Goal: Navigation & Orientation: Find specific page/section

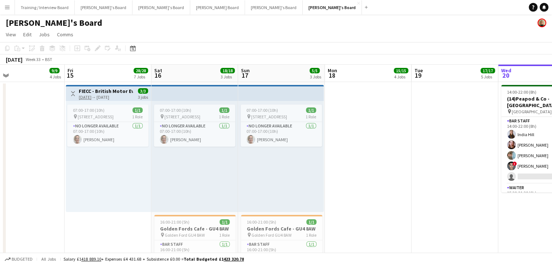
drag, startPoint x: 373, startPoint y: 76, endPoint x: 13, endPoint y: 66, distance: 360.0
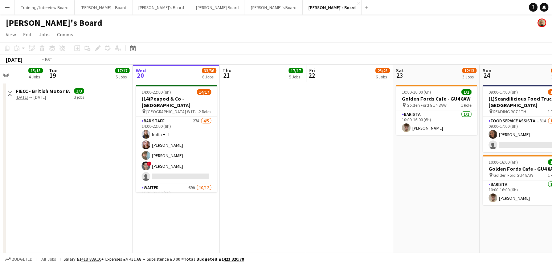
scroll to position [0, 199]
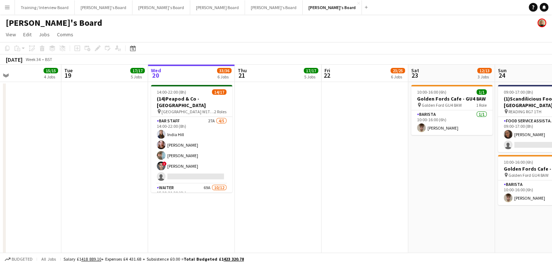
drag, startPoint x: 389, startPoint y: 70, endPoint x: 176, endPoint y: 69, distance: 212.6
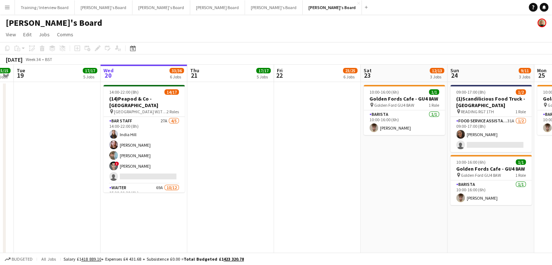
scroll to position [0, 261]
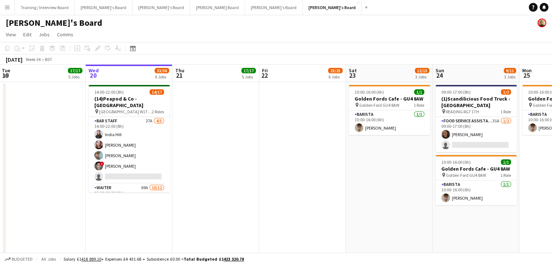
drag, startPoint x: 387, startPoint y: 73, endPoint x: 325, endPoint y: 71, distance: 62.4
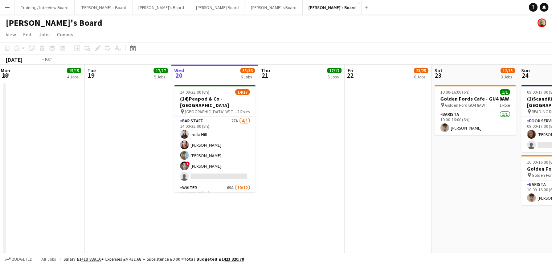
scroll to position [0, 266]
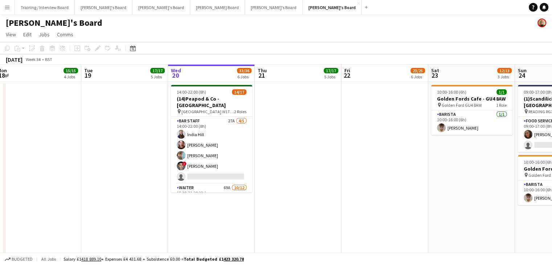
drag, startPoint x: 132, startPoint y: 71, endPoint x: 214, endPoint y: 77, distance: 82.6
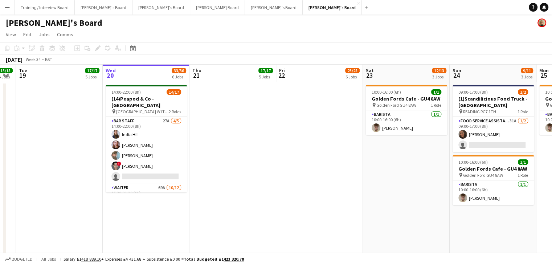
drag, startPoint x: 367, startPoint y: 79, endPoint x: 329, endPoint y: 78, distance: 38.5
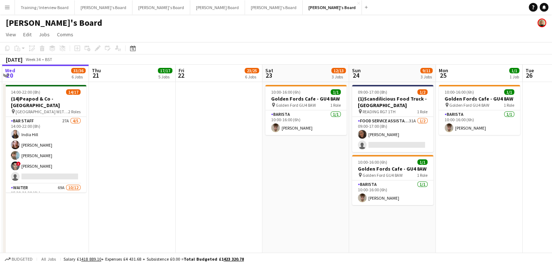
drag, startPoint x: 397, startPoint y: 74, endPoint x: 387, endPoint y: 73, distance: 9.5
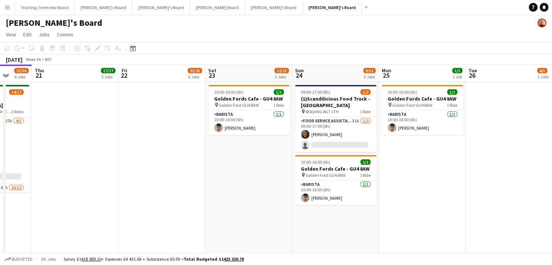
drag, startPoint x: 373, startPoint y: 72, endPoint x: 297, endPoint y: 74, distance: 76.2
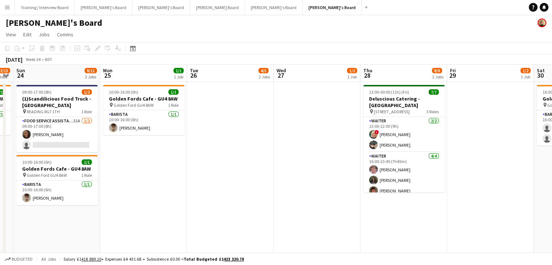
drag, startPoint x: 436, startPoint y: 77, endPoint x: 201, endPoint y: 71, distance: 234.4
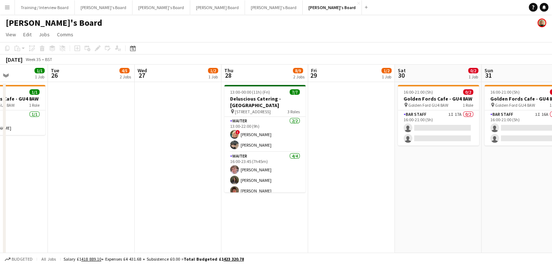
drag, startPoint x: 361, startPoint y: 73, endPoint x: 242, endPoint y: 72, distance: 119.4
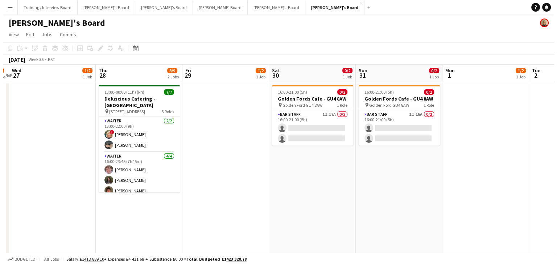
scroll to position [0, 254]
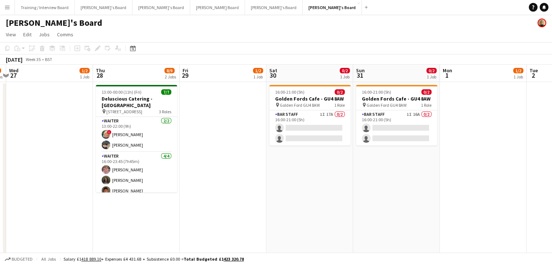
drag, startPoint x: 432, startPoint y: 75, endPoint x: 314, endPoint y: 74, distance: 118.3
click at [245, 7] on button "[PERSON_NAME]'s Board Close" at bounding box center [274, 7] width 58 height 14
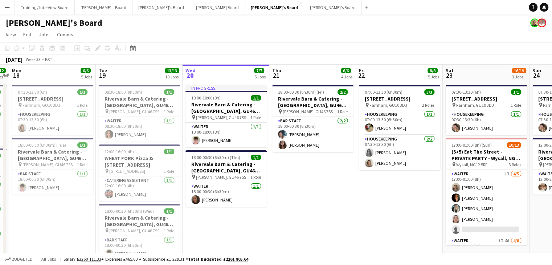
scroll to position [0, 338]
drag, startPoint x: 132, startPoint y: 76, endPoint x: 227, endPoint y: 85, distance: 95.8
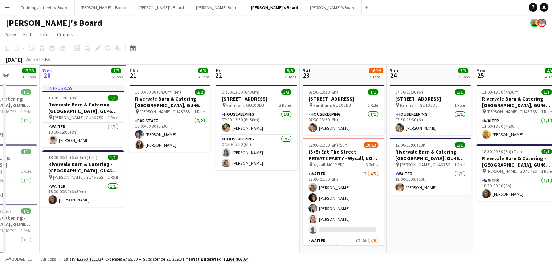
drag, startPoint x: 320, startPoint y: 79, endPoint x: 187, endPoint y: 79, distance: 133.1
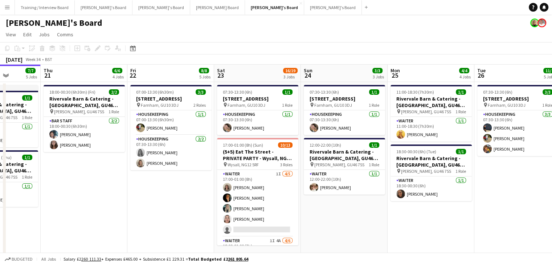
scroll to position [0, 243]
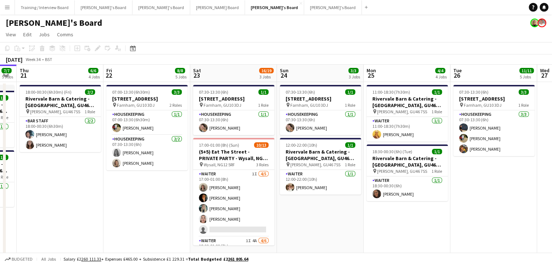
drag, startPoint x: 327, startPoint y: 74, endPoint x: 224, endPoint y: 75, distance: 103.0
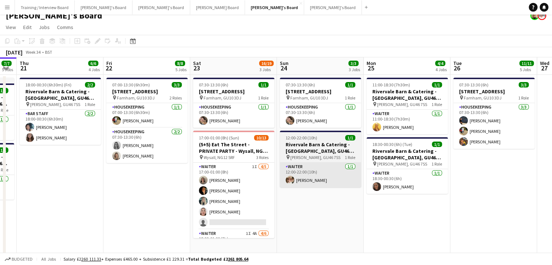
scroll to position [0, 0]
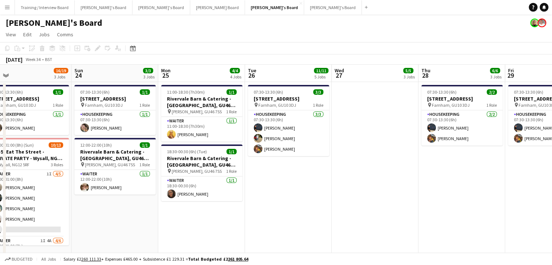
drag, startPoint x: 472, startPoint y: 75, endPoint x: 291, endPoint y: 79, distance: 181.8
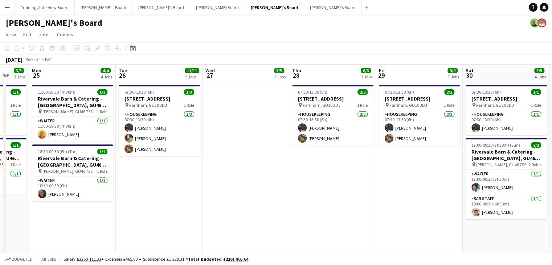
drag, startPoint x: 382, startPoint y: 81, endPoint x: 274, endPoint y: 76, distance: 107.5
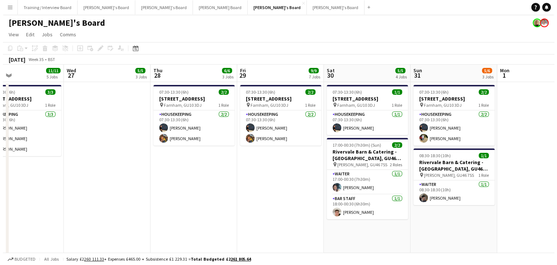
scroll to position [0, 284]
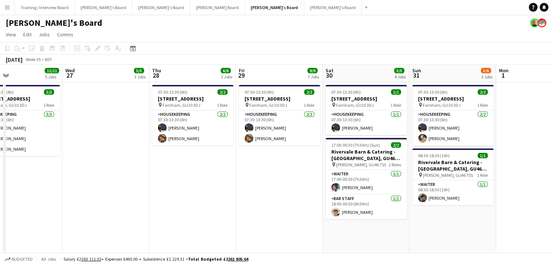
drag, startPoint x: 472, startPoint y: 77, endPoint x: 338, endPoint y: 75, distance: 134.2
click at [132, 11] on button "[PERSON_NAME]'s Board Close" at bounding box center [161, 7] width 58 height 14
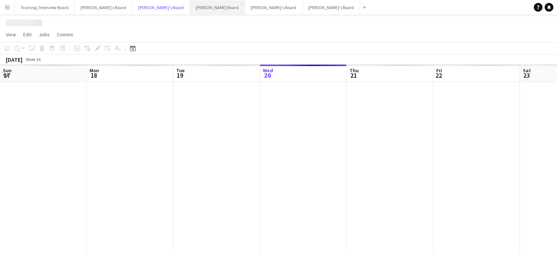
scroll to position [0, 173]
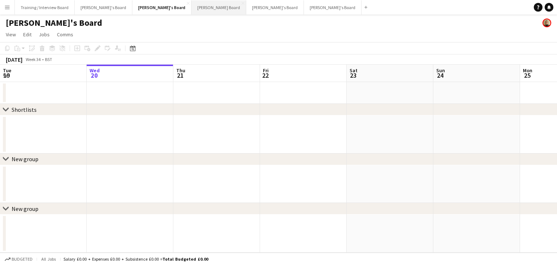
click at [192, 11] on button "[PERSON_NAME] Board Close" at bounding box center [219, 7] width 55 height 14
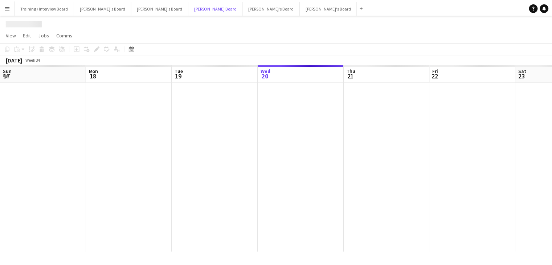
scroll to position [0, 173]
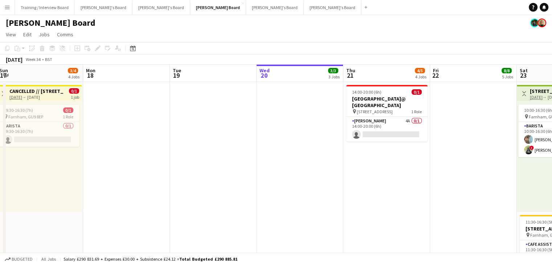
drag, startPoint x: 216, startPoint y: 71, endPoint x: 385, endPoint y: 77, distance: 168.4
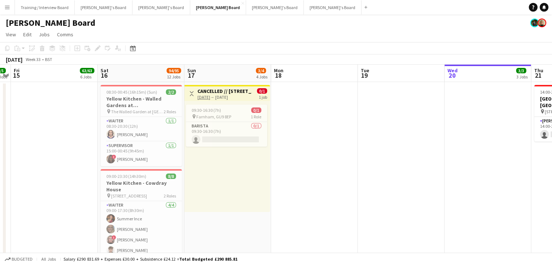
drag, startPoint x: 214, startPoint y: 73, endPoint x: 390, endPoint y: 78, distance: 176.4
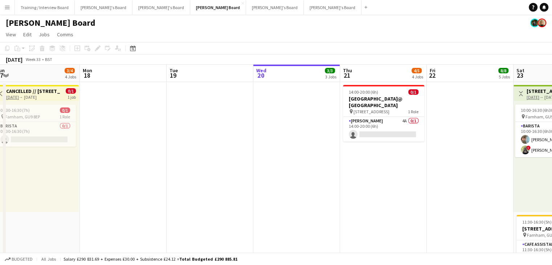
drag, startPoint x: 365, startPoint y: 82, endPoint x: 270, endPoint y: 79, distance: 95.8
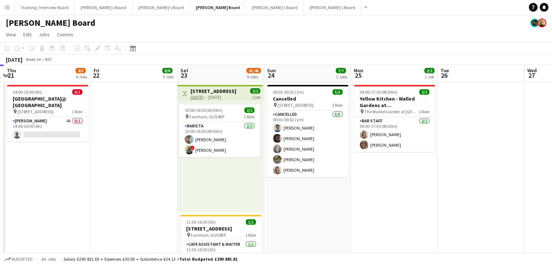
scroll to position [0, 178]
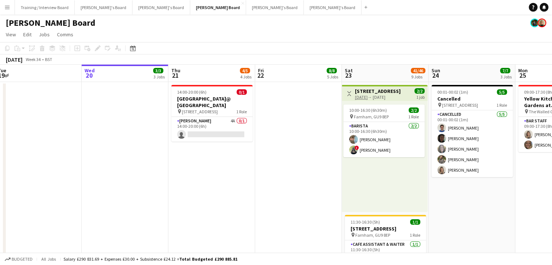
drag, startPoint x: 317, startPoint y: 75, endPoint x: 290, endPoint y: 76, distance: 27.2
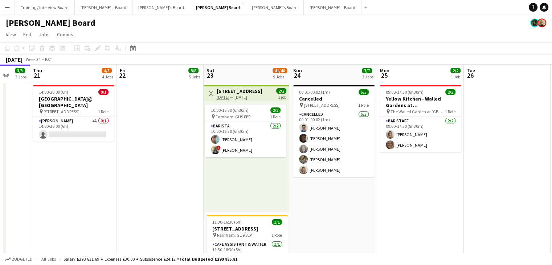
scroll to position [0, 324]
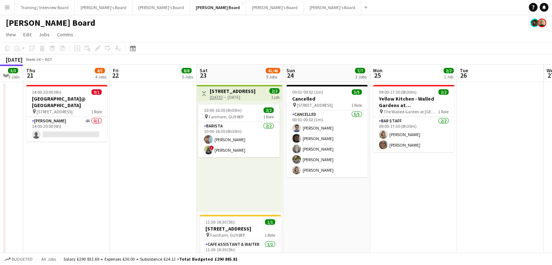
drag, startPoint x: 375, startPoint y: 78, endPoint x: 252, endPoint y: 76, distance: 123.0
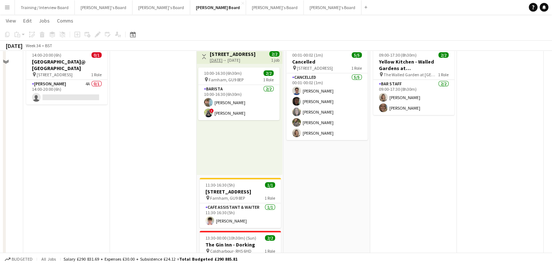
scroll to position [0, 0]
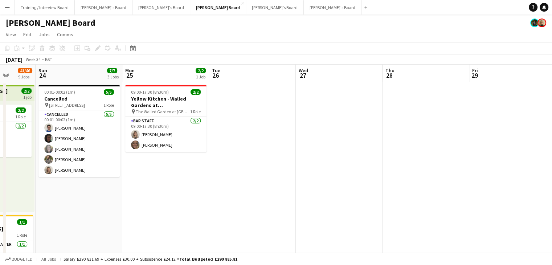
drag, startPoint x: 517, startPoint y: 78, endPoint x: 274, endPoint y: 83, distance: 242.7
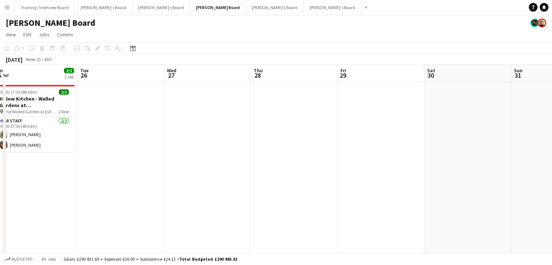
drag, startPoint x: 364, startPoint y: 79, endPoint x: 178, endPoint y: 30, distance: 192.4
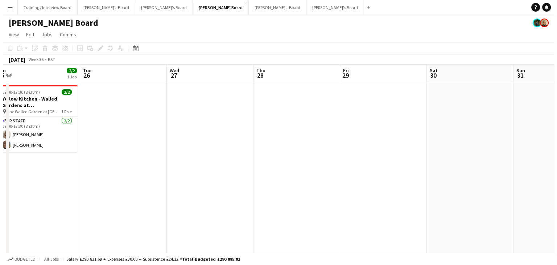
scroll to position [0, 185]
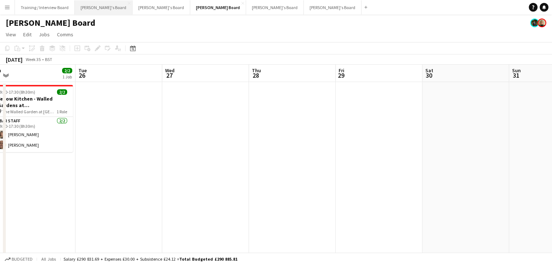
click at [94, 5] on button "[PERSON_NAME]'s Board Close" at bounding box center [104, 7] width 58 height 14
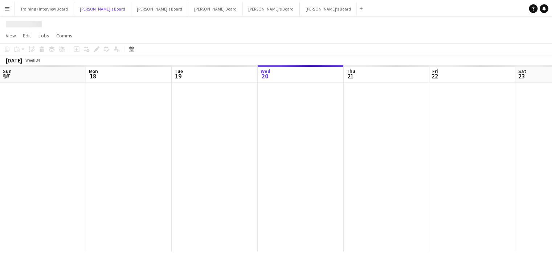
scroll to position [0, 173]
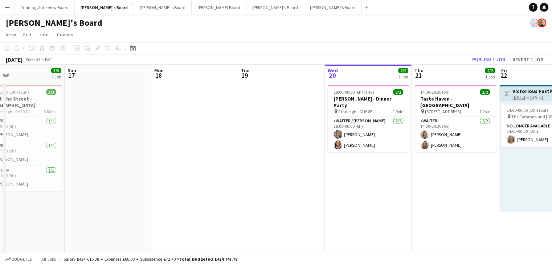
drag, startPoint x: 115, startPoint y: 75, endPoint x: 353, endPoint y: 85, distance: 238.5
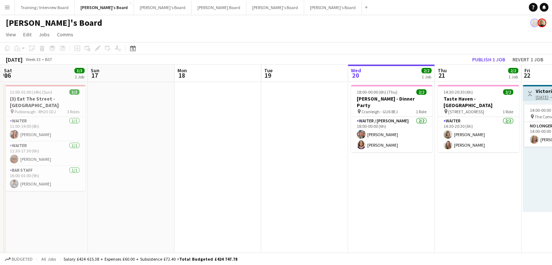
drag, startPoint x: 127, startPoint y: 71, endPoint x: 158, endPoint y: 68, distance: 31.3
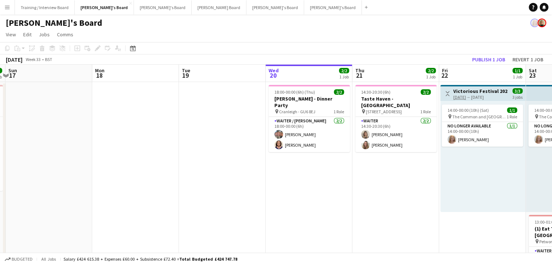
drag, startPoint x: 301, startPoint y: 78, endPoint x: 225, endPoint y: 71, distance: 77.2
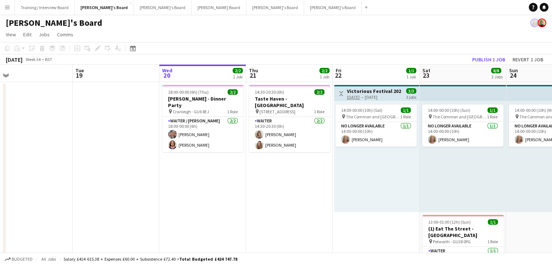
scroll to position [0, 282]
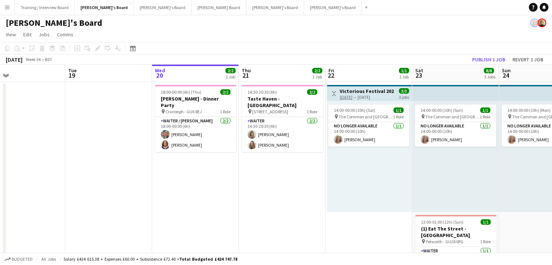
drag, startPoint x: 364, startPoint y: 76, endPoint x: 277, endPoint y: 76, distance: 86.7
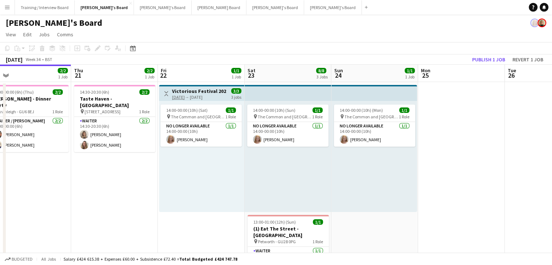
drag, startPoint x: 457, startPoint y: 76, endPoint x: 289, endPoint y: 77, distance: 167.6
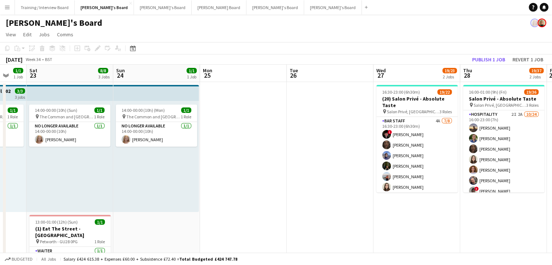
drag, startPoint x: 466, startPoint y: 76, endPoint x: 252, endPoint y: 74, distance: 214.1
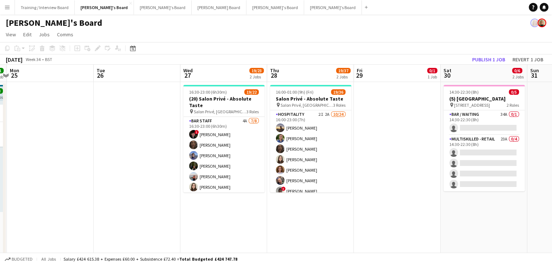
scroll to position [0, 340]
drag, startPoint x: 309, startPoint y: 78, endPoint x: 211, endPoint y: 73, distance: 98.4
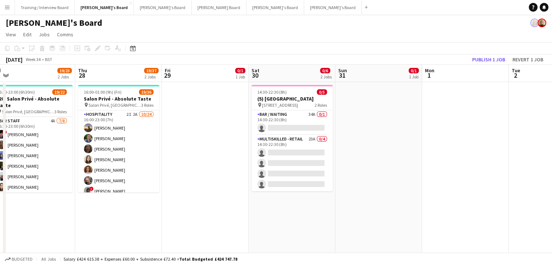
drag, startPoint x: 480, startPoint y: 77, endPoint x: 442, endPoint y: 82, distance: 38.7
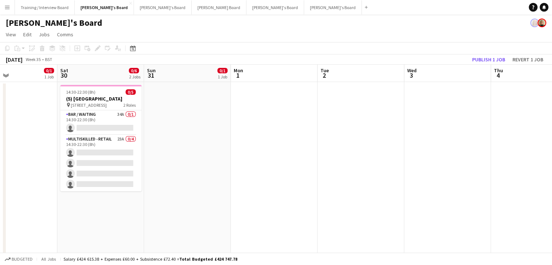
drag, startPoint x: 274, startPoint y: 82, endPoint x: 215, endPoint y: 83, distance: 58.0
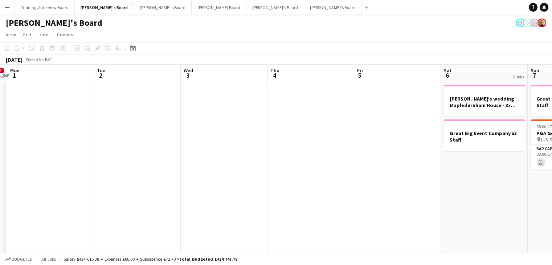
drag, startPoint x: 338, startPoint y: 80, endPoint x: 167, endPoint y: 76, distance: 171.3
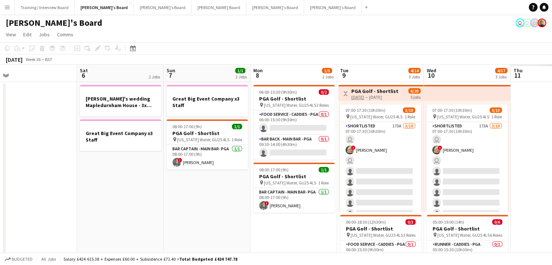
scroll to position [0, 286]
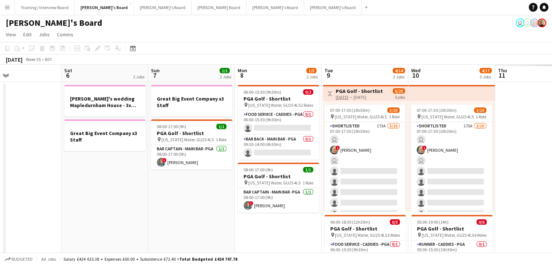
drag, startPoint x: 482, startPoint y: 74, endPoint x: 103, endPoint y: 75, distance: 379.1
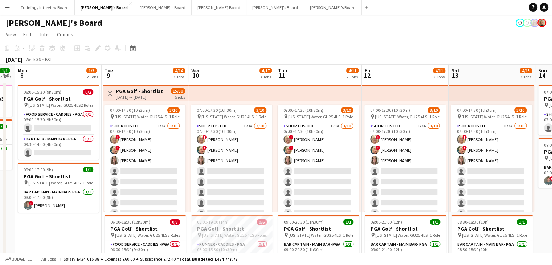
drag, startPoint x: 371, startPoint y: 78, endPoint x: 247, endPoint y: 72, distance: 125.0
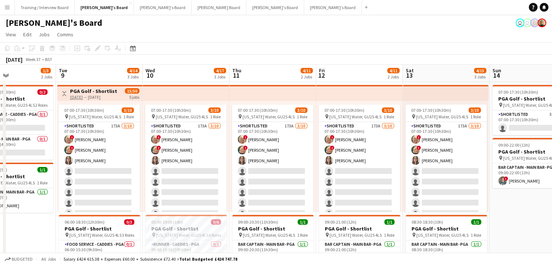
scroll to position [0, 294]
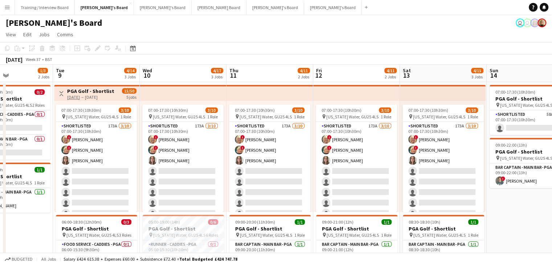
drag, startPoint x: 487, startPoint y: 74, endPoint x: 440, endPoint y: 73, distance: 47.2
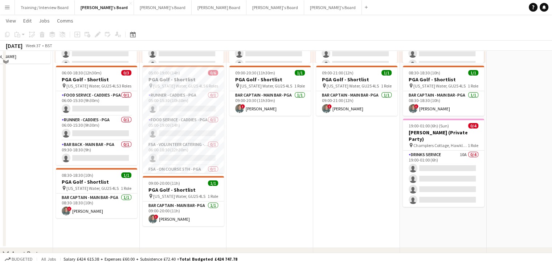
scroll to position [0, 0]
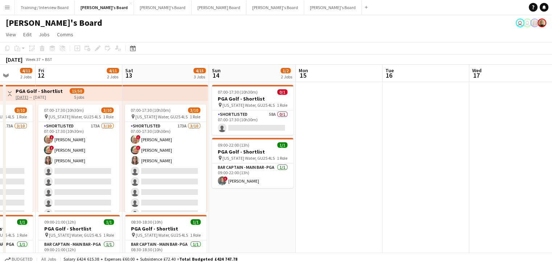
drag, startPoint x: 530, startPoint y: 76, endPoint x: 223, endPoint y: 81, distance: 306.6
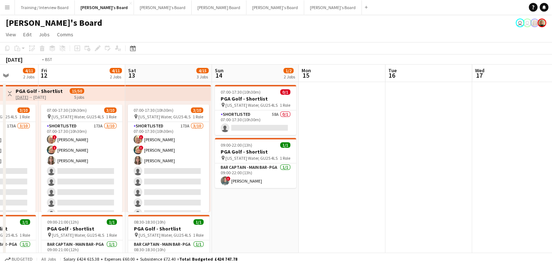
drag, startPoint x: 526, startPoint y: 77, endPoint x: 211, endPoint y: 78, distance: 314.9
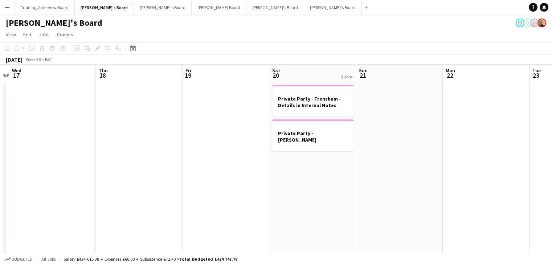
drag, startPoint x: 440, startPoint y: 74, endPoint x: 103, endPoint y: 71, distance: 336.7
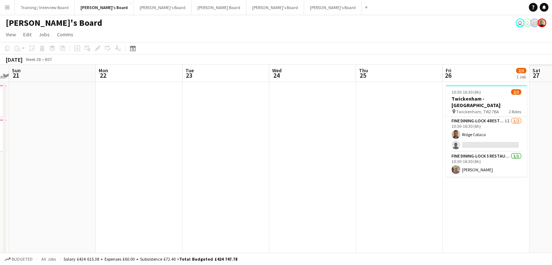
scroll to position [0, 217]
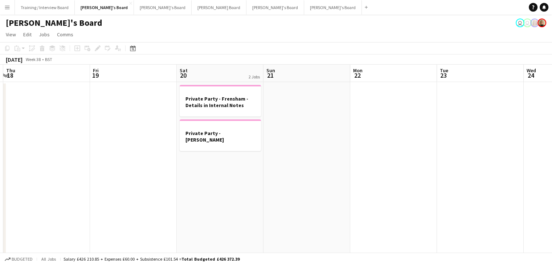
drag, startPoint x: 71, startPoint y: 78, endPoint x: 414, endPoint y: 87, distance: 342.6
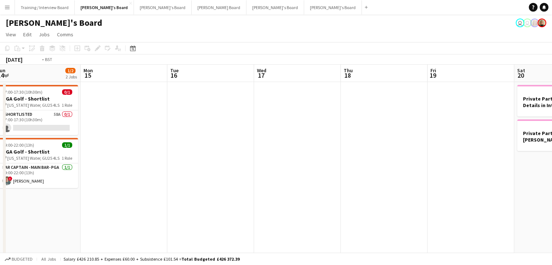
drag, startPoint x: 136, startPoint y: 78, endPoint x: 337, endPoint y: 78, distance: 201.0
